Goal: Information Seeking & Learning: Learn about a topic

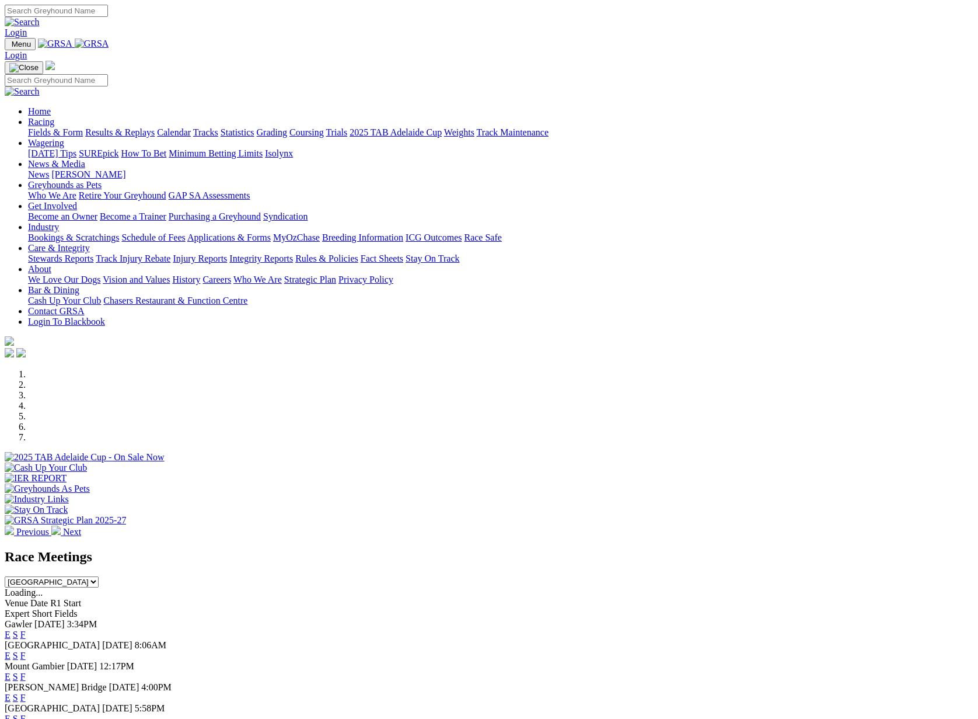
click at [26, 629] on link "F" at bounding box center [22, 634] width 5 height 10
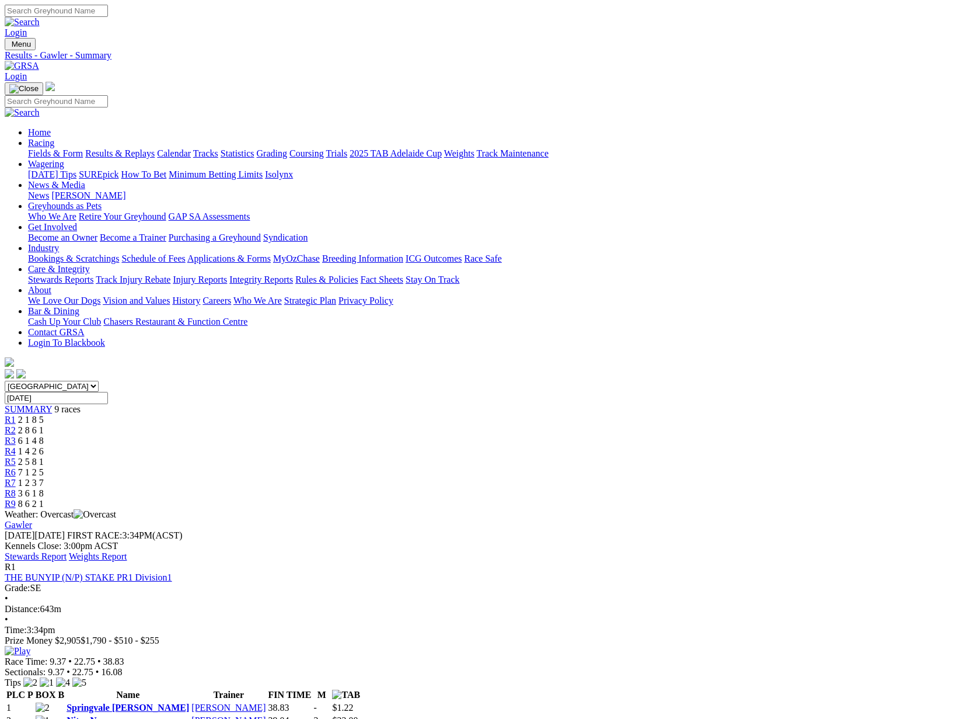
click at [67, 551] on link "Stewards Report" at bounding box center [36, 556] width 62 height 10
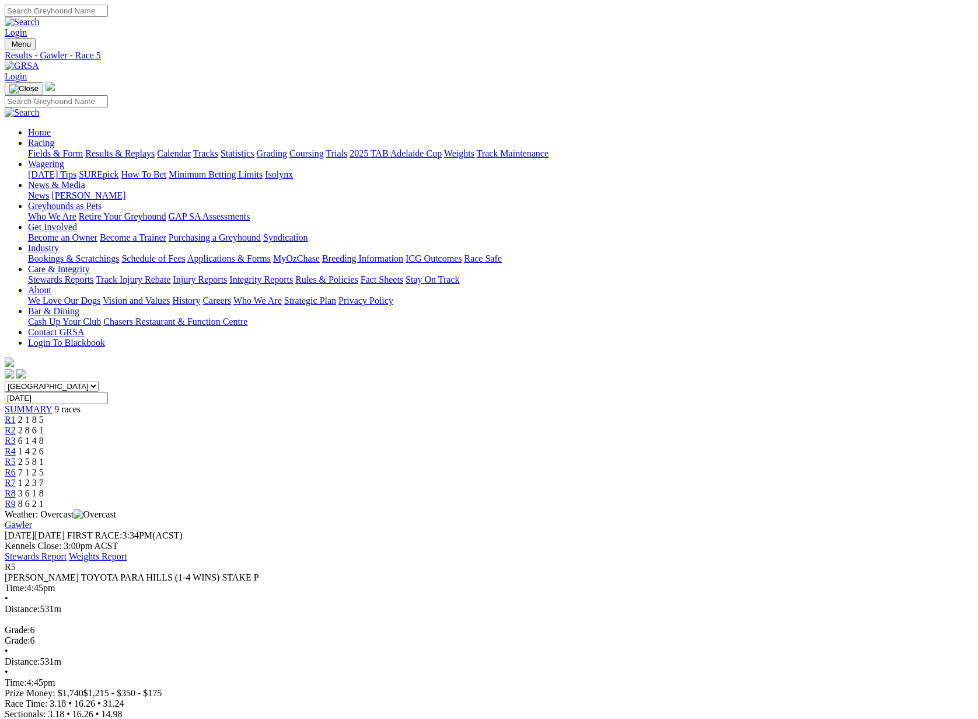
scroll to position [1, 0]
click at [155, 148] on link "Results & Replays" at bounding box center [119, 153] width 69 height 10
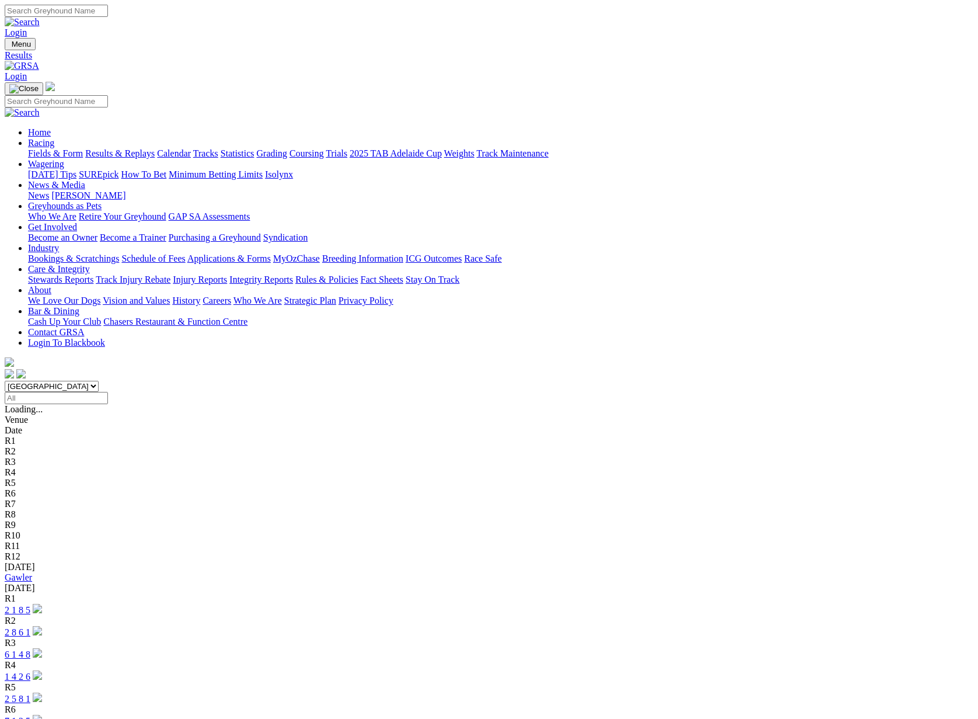
scroll to position [1, 0]
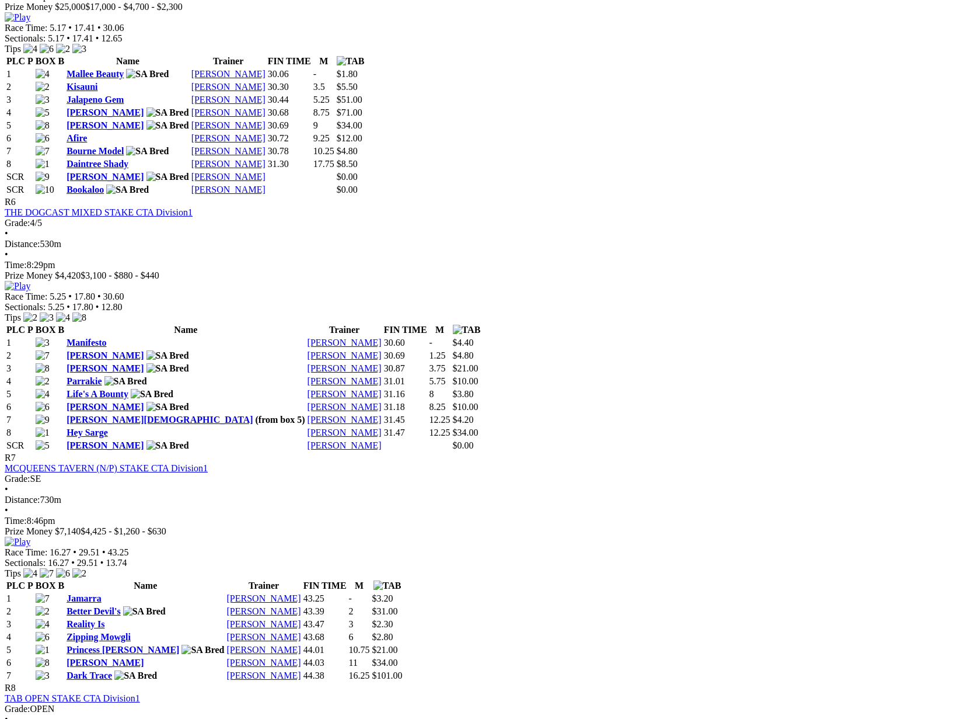
scroll to position [1593, 0]
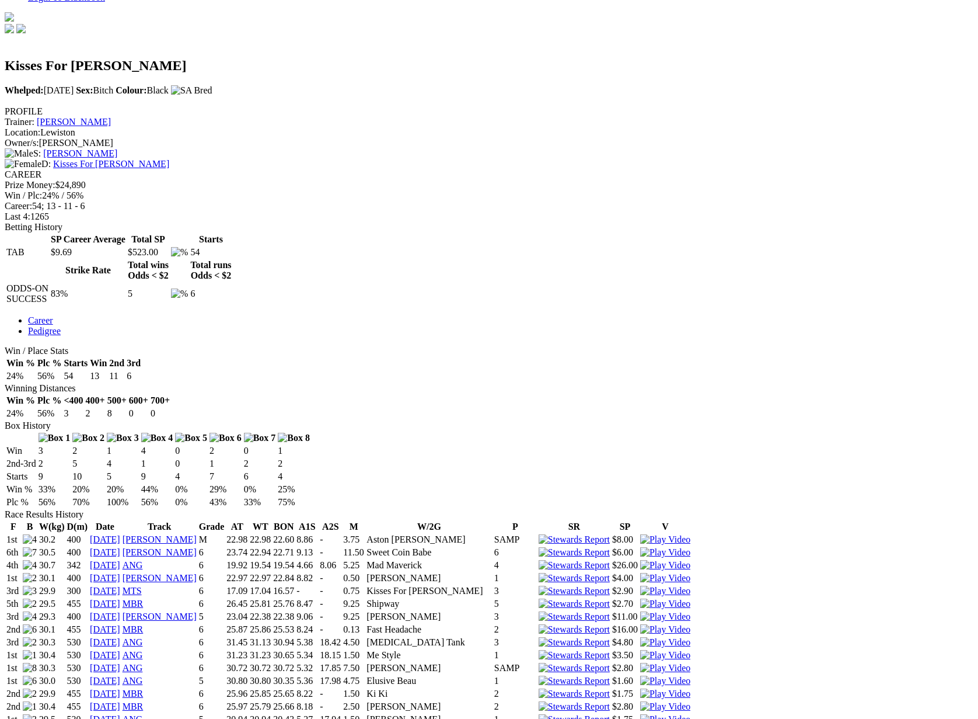
scroll to position [356, 0]
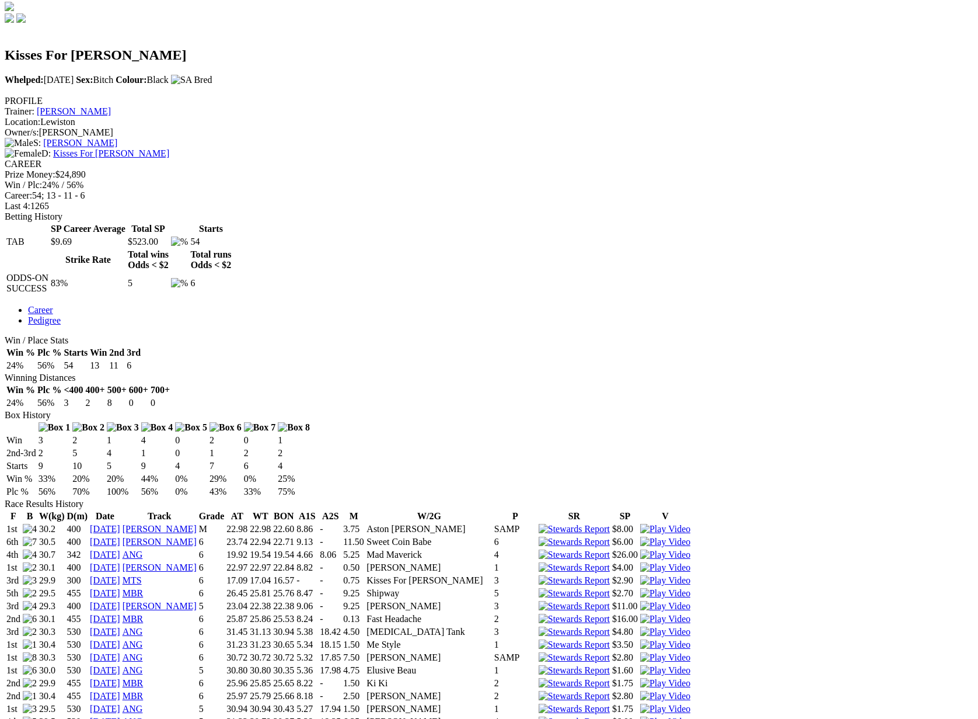
click at [120, 524] on link "24 Dec 23" at bounding box center [105, 529] width 30 height 10
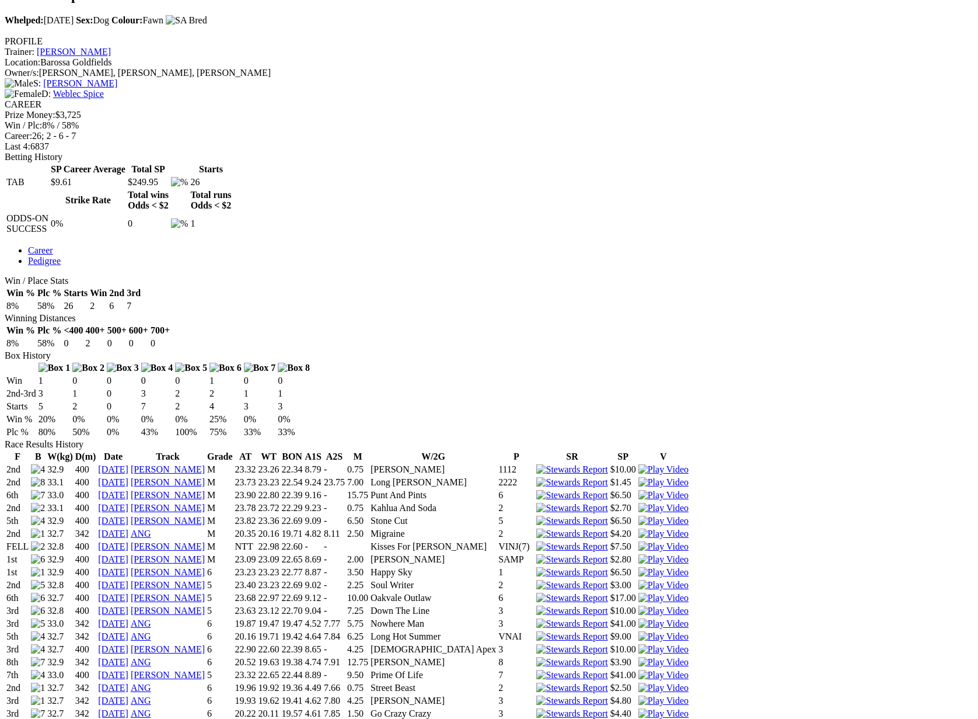
scroll to position [412, 0]
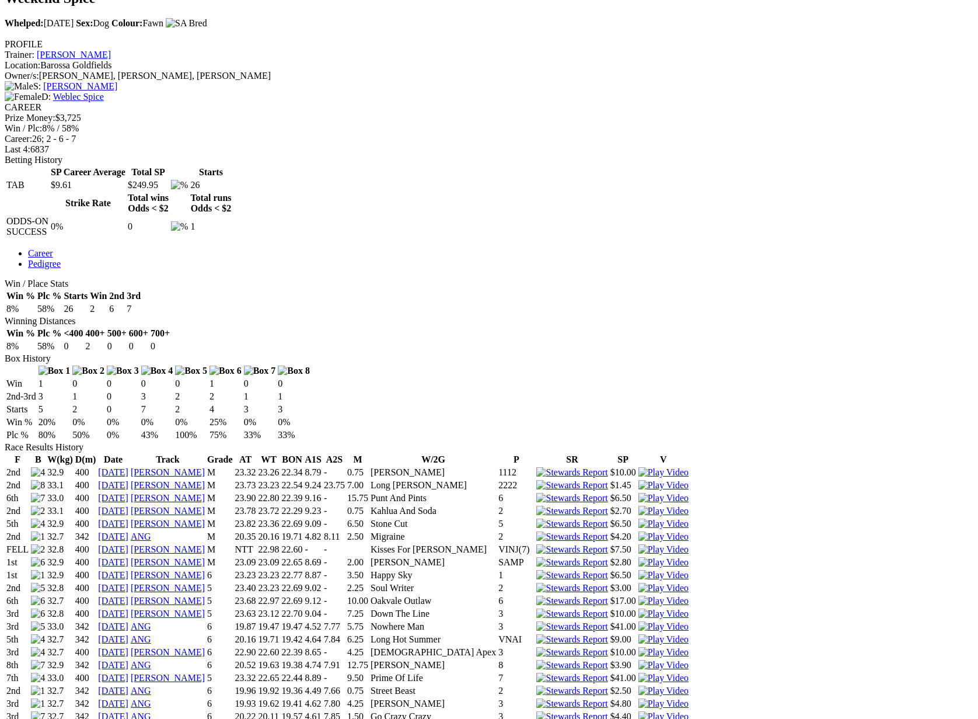
click at [660, 544] on img at bounding box center [664, 549] width 50 height 11
